Goal: Submit feedback/report problem

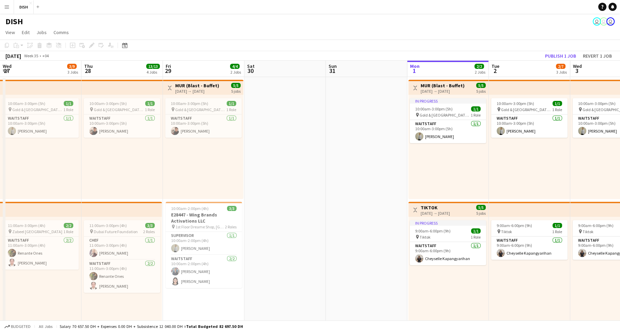
scroll to position [0, 170]
